Goal: Information Seeking & Learning: Check status

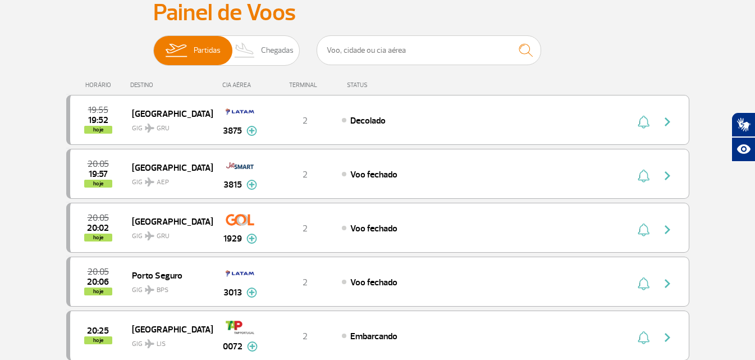
scroll to position [4, 0]
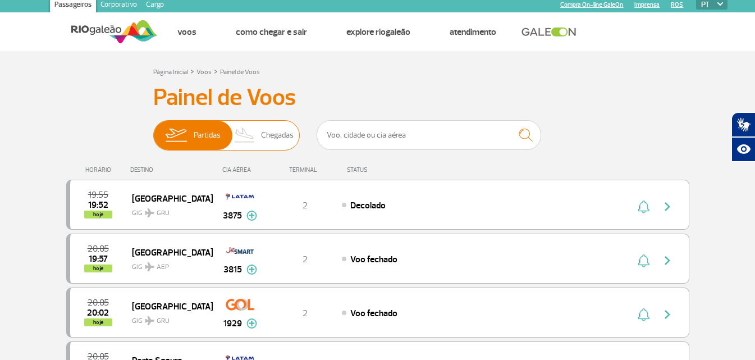
click at [281, 135] on span "Chegadas" at bounding box center [277, 135] width 33 height 29
click at [153, 130] on input "Partidas Chegadas" at bounding box center [153, 130] width 0 height 0
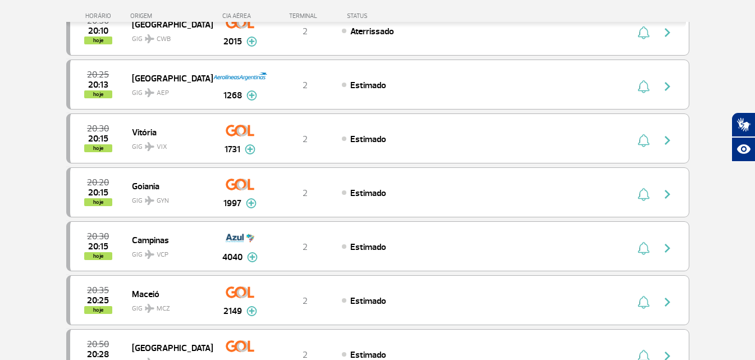
scroll to position [345, 0]
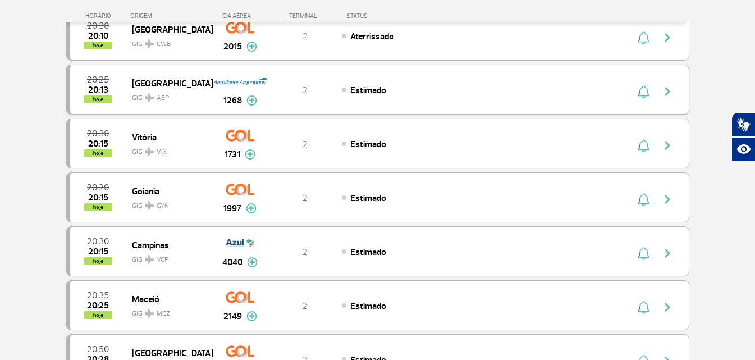
click at [668, 92] on img "button" at bounding box center [667, 91] width 13 height 13
click at [250, 99] on img at bounding box center [251, 100] width 11 height 10
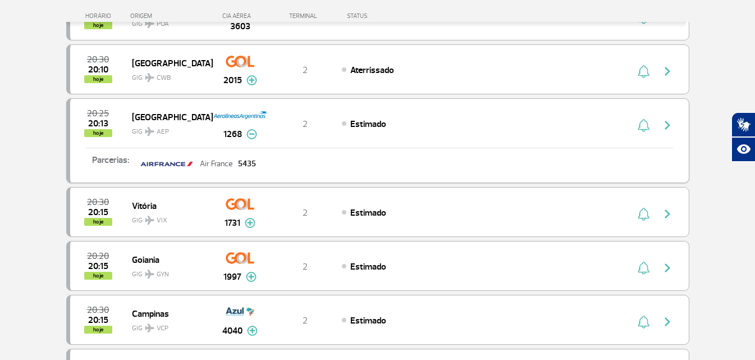
scroll to position [306, 0]
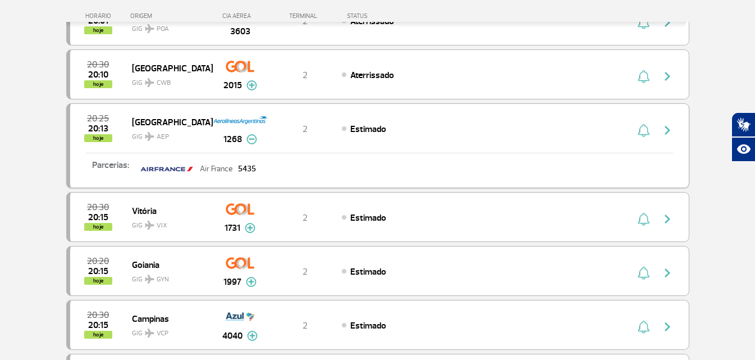
click at [645, 132] on img "button" at bounding box center [644, 129] width 12 height 13
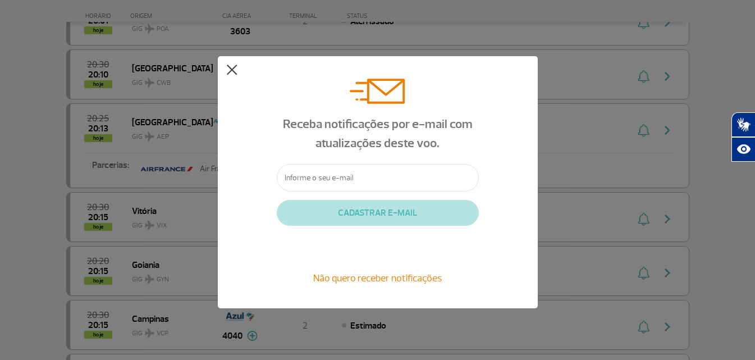
click at [231, 71] on button at bounding box center [231, 70] width 11 height 11
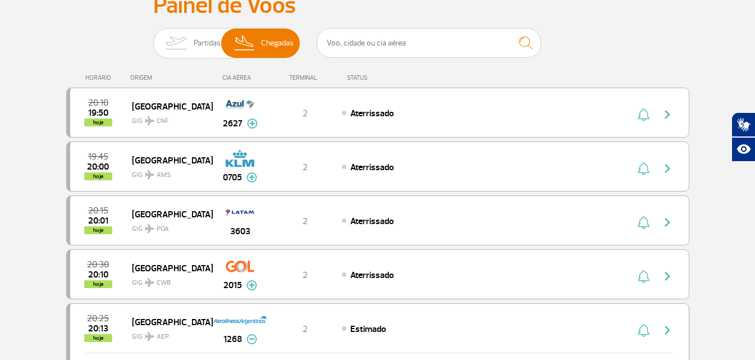
scroll to position [82, 0]
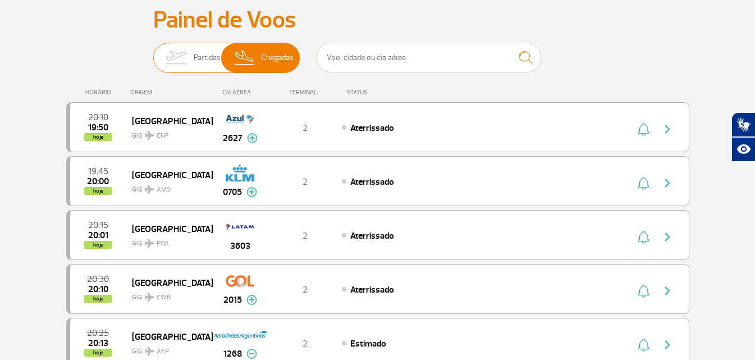
click at [202, 57] on span "Partidas" at bounding box center [207, 57] width 27 height 29
click at [153, 52] on input "Partidas Chegadas" at bounding box center [153, 52] width 0 height 0
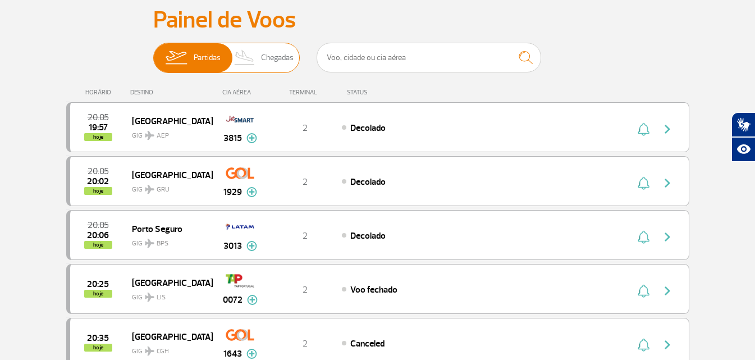
click at [281, 57] on span "Chegadas" at bounding box center [277, 57] width 33 height 29
click at [153, 52] on input "Partidas Chegadas" at bounding box center [153, 52] width 0 height 0
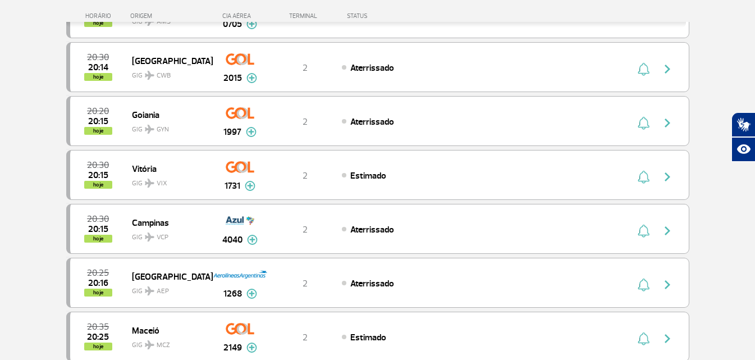
scroll to position [262, 0]
